Goal: Navigation & Orientation: Find specific page/section

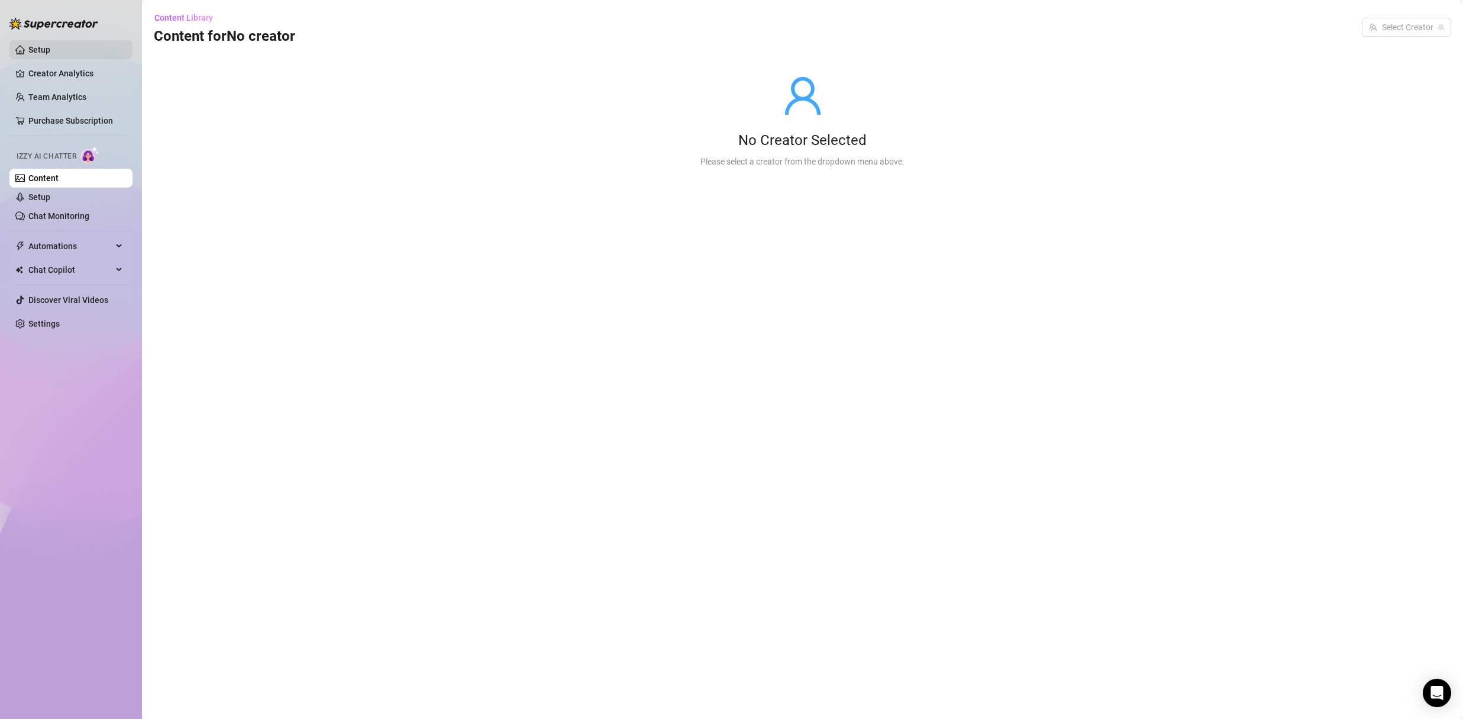
click at [36, 53] on link "Setup" at bounding box center [39, 49] width 22 height 9
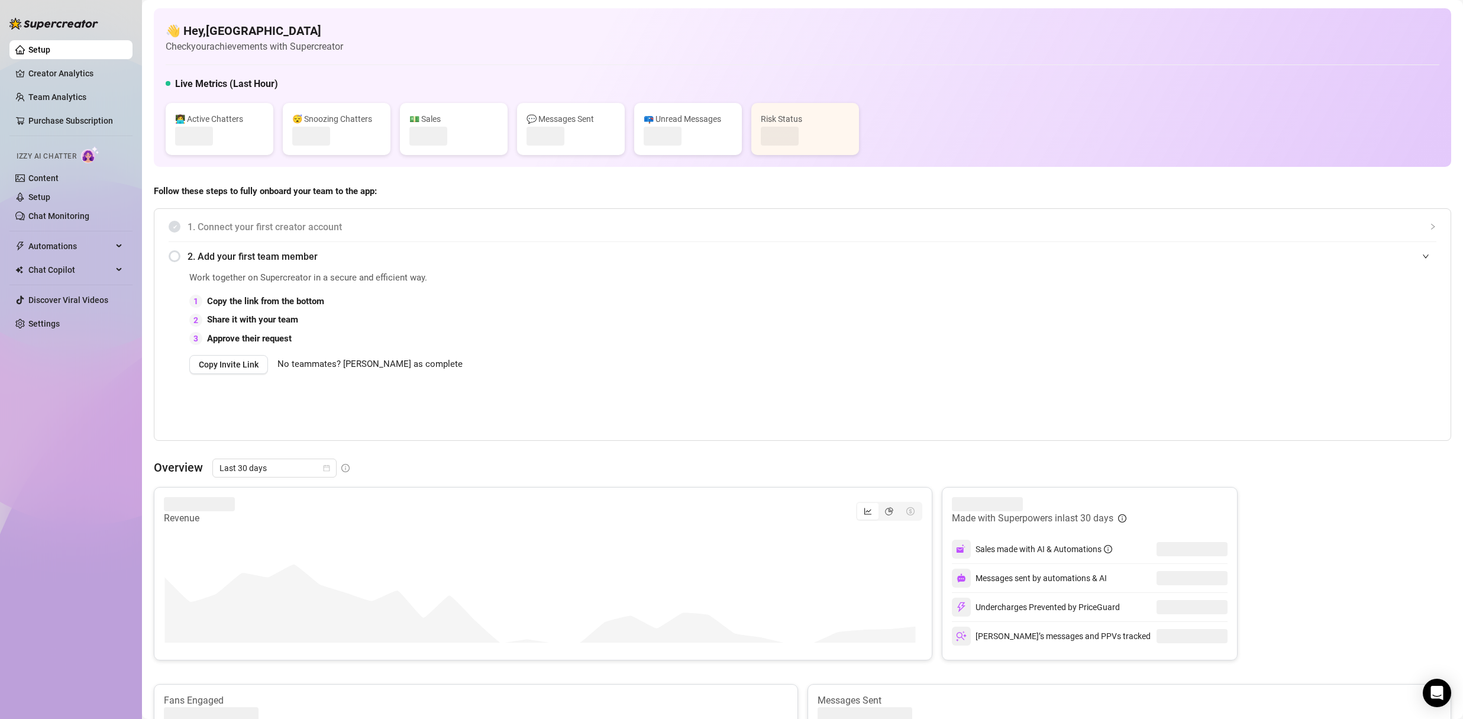
click at [50, 54] on link "Setup" at bounding box center [39, 49] width 22 height 9
